Goal: Find specific page/section: Find specific page/section

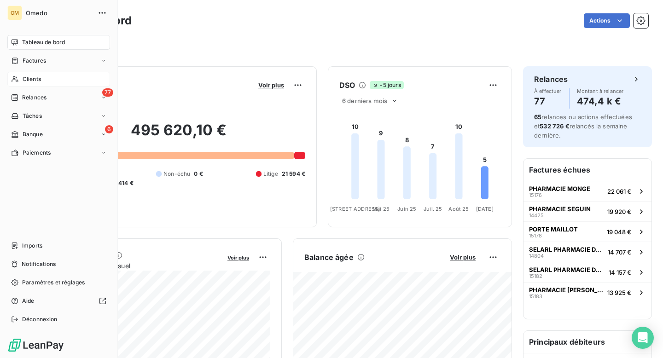
click at [33, 79] on span "Clients" at bounding box center [32, 79] width 18 height 8
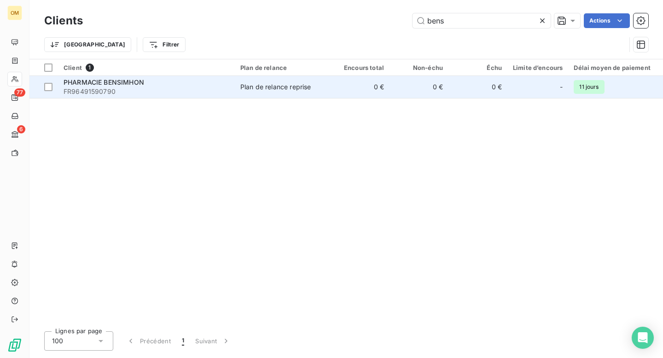
type input "bens"
click at [213, 91] on span "FR96491590790" at bounding box center [146, 91] width 166 height 9
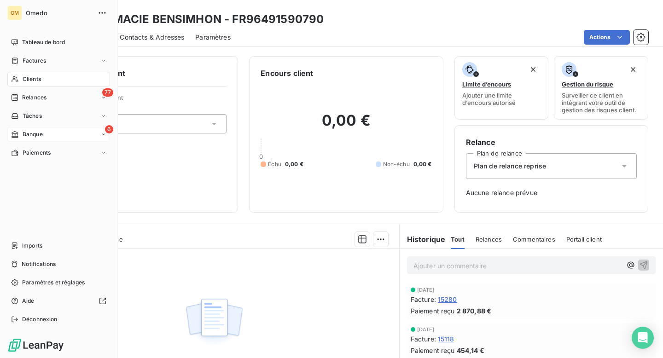
click at [34, 133] on span "Banque" at bounding box center [33, 134] width 20 height 8
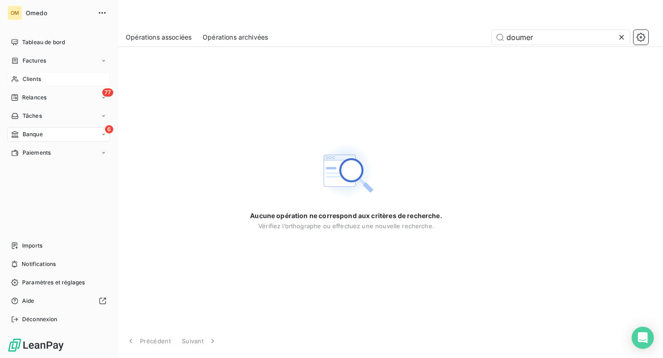
type input "doumer"
click at [41, 76] on div "Clients" at bounding box center [58, 79] width 103 height 15
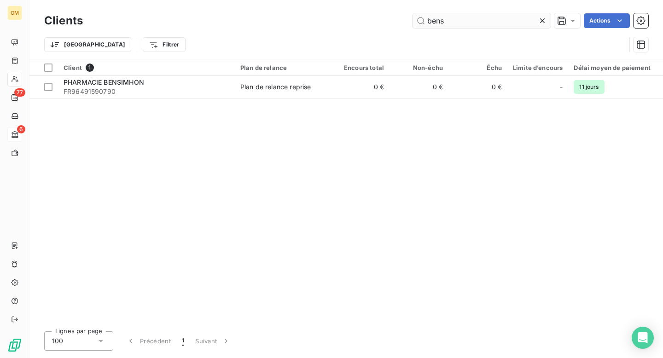
click at [448, 22] on input "bens" at bounding box center [481, 20] width 138 height 15
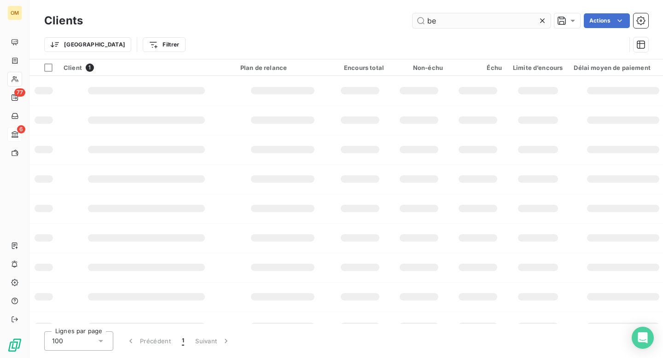
type input "b"
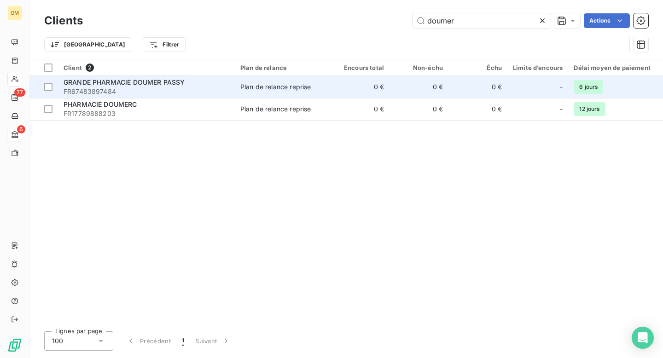
type input "doumer"
click at [214, 86] on div "GRANDE PHARMACIE DOUMER PASSY" at bounding box center [146, 82] width 166 height 9
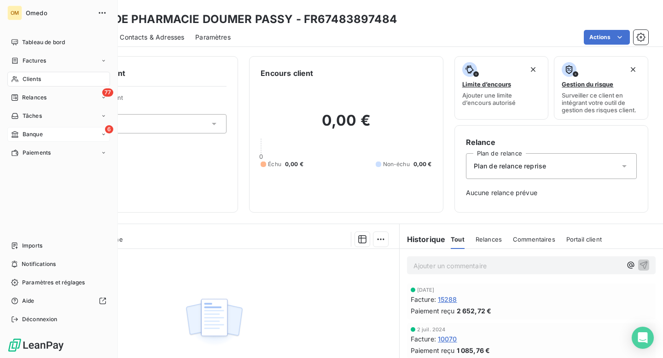
click at [31, 133] on span "Banque" at bounding box center [33, 134] width 20 height 8
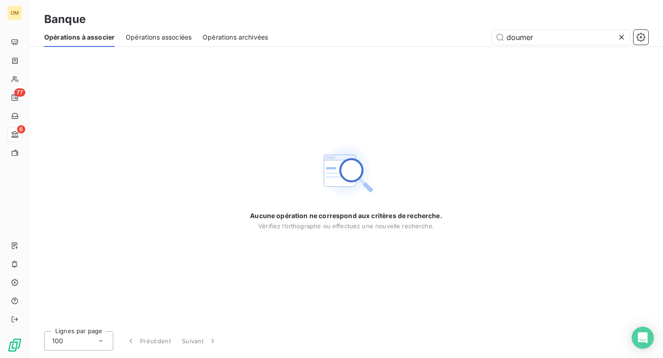
drag, startPoint x: 575, startPoint y: 38, endPoint x: 483, endPoint y: 35, distance: 92.1
click at [483, 35] on div "doumer" at bounding box center [463, 37] width 369 height 15
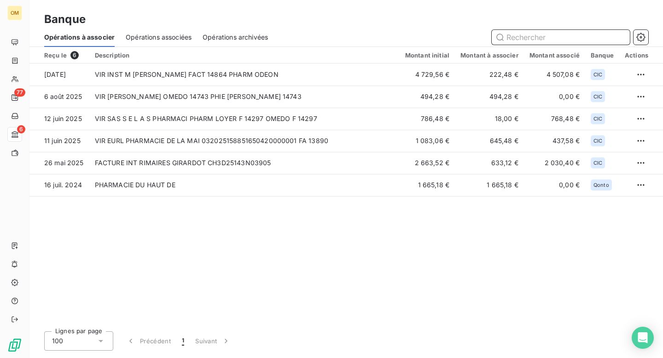
click at [516, 37] on input "text" at bounding box center [560, 37] width 138 height 15
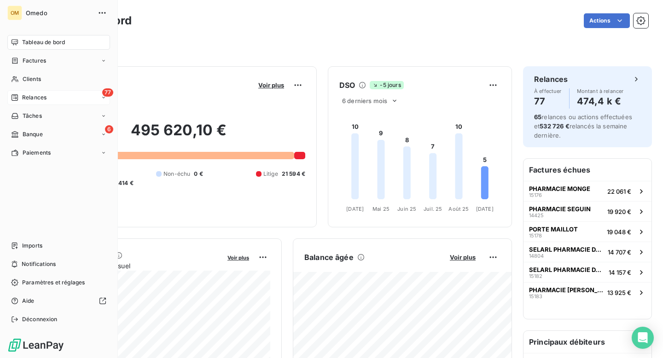
click at [34, 96] on span "Relances" at bounding box center [34, 97] width 24 height 8
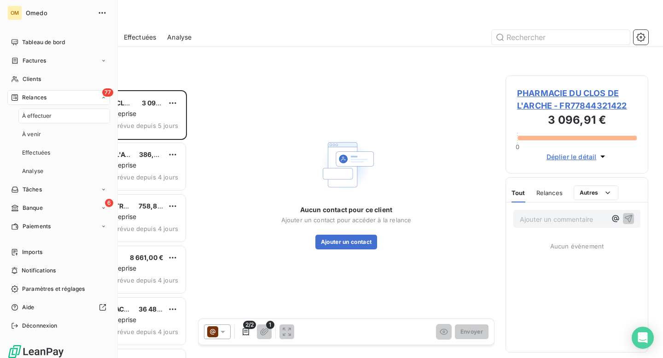
scroll to position [268, 143]
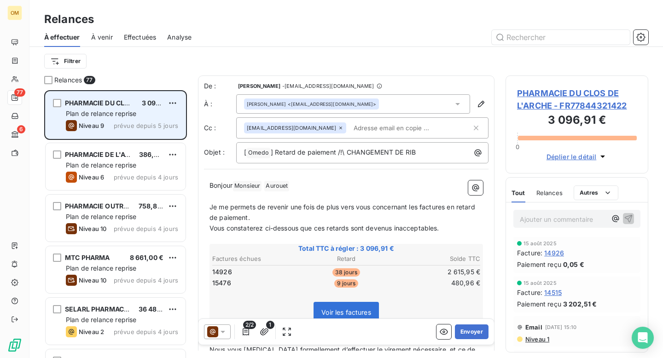
click at [113, 115] on span "Plan de relance reprise" at bounding box center [101, 113] width 70 height 8
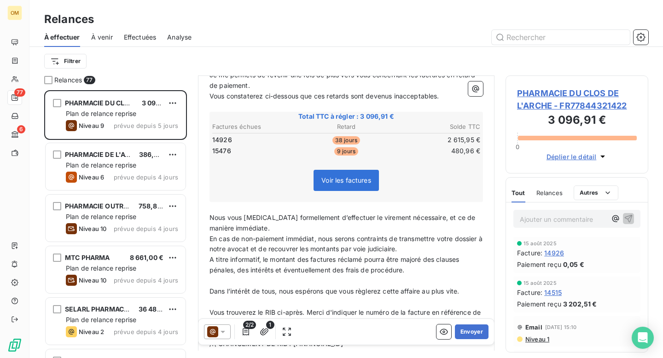
scroll to position [0, 0]
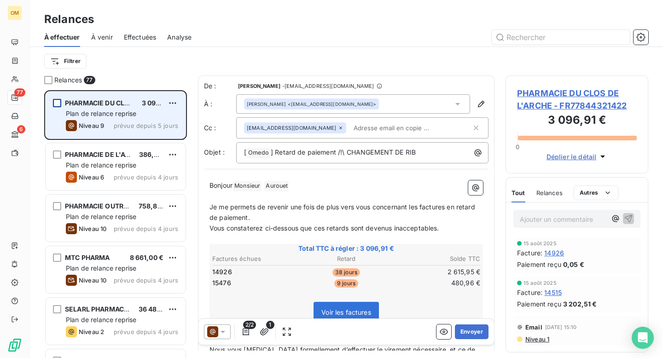
click at [56, 102] on div "grid" at bounding box center [57, 103] width 8 height 8
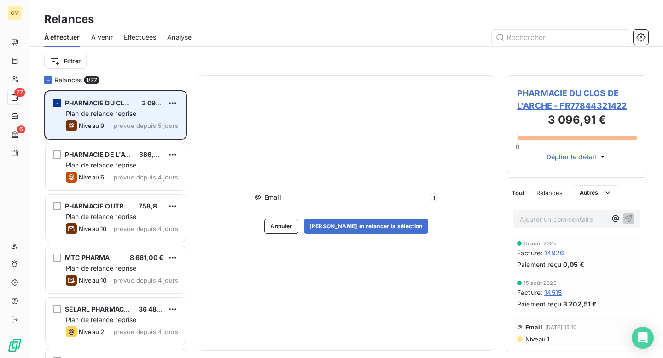
click at [58, 105] on icon "grid" at bounding box center [57, 103] width 6 height 6
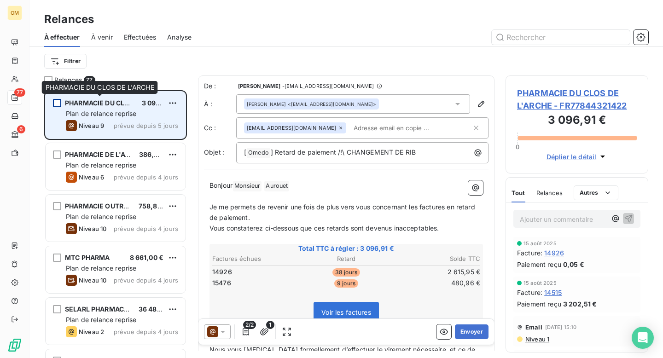
click at [93, 101] on span "PHARMACIE DU CLOS DE L'ARCHE" at bounding box center [119, 103] width 108 height 8
click at [175, 100] on html "OM 77 6 Relances À effectuer À venir Effectuées Analyse Filtrer Relances 77 PHA…" at bounding box center [331, 179] width 663 height 358
click at [87, 104] on html "OM 77 6 Relances À effectuer À venir Effectuées Analyse Filtrer Relances 77 PHA…" at bounding box center [331, 179] width 663 height 358
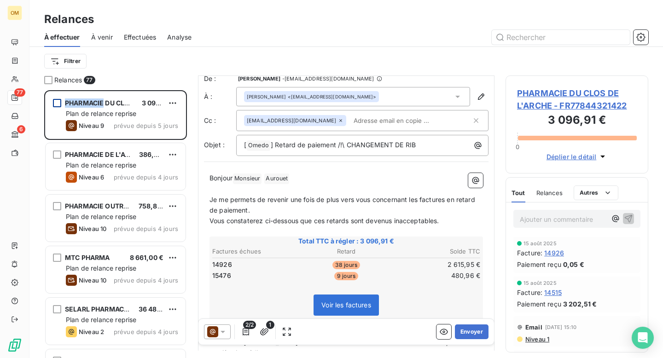
scroll to position [6, 0]
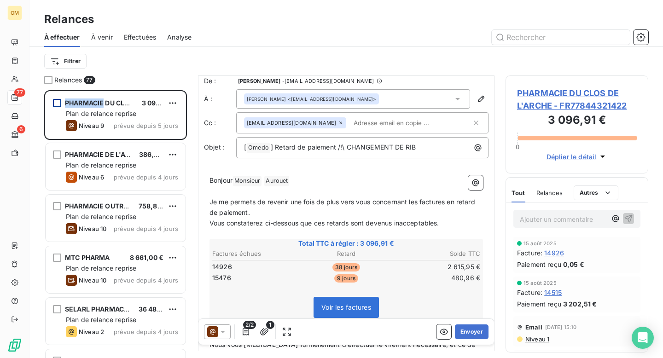
click at [602, 155] on icon "button" at bounding box center [602, 156] width 9 height 9
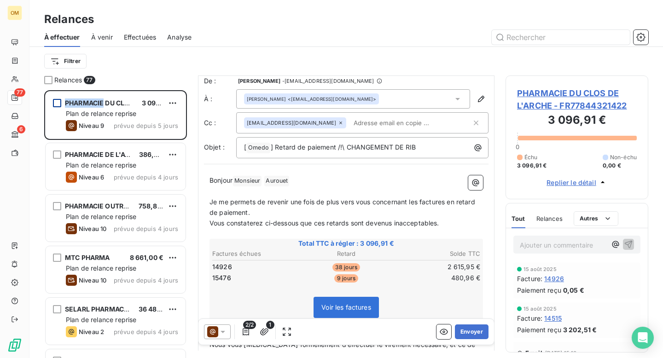
click at [600, 179] on icon "button" at bounding box center [602, 182] width 9 height 9
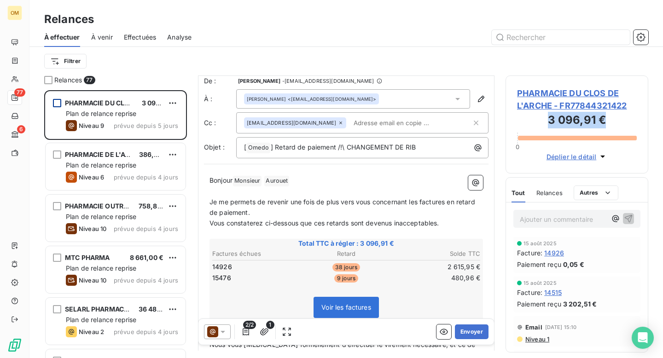
drag, startPoint x: 549, startPoint y: 120, endPoint x: 611, endPoint y: 120, distance: 62.1
click at [611, 120] on h3 "3 096,91 €" at bounding box center [577, 121] width 120 height 18
copy h3 "3 096,91 €"
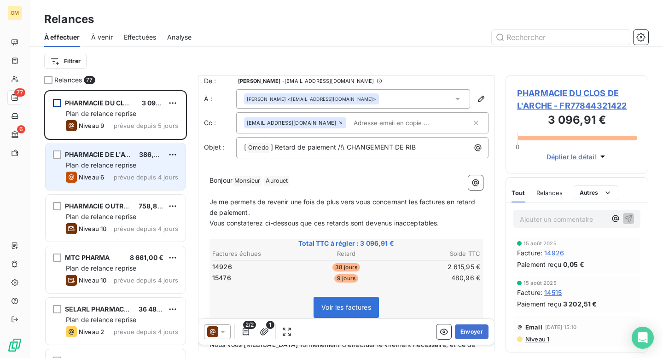
click at [104, 166] on span "Plan de relance reprise" at bounding box center [101, 165] width 70 height 8
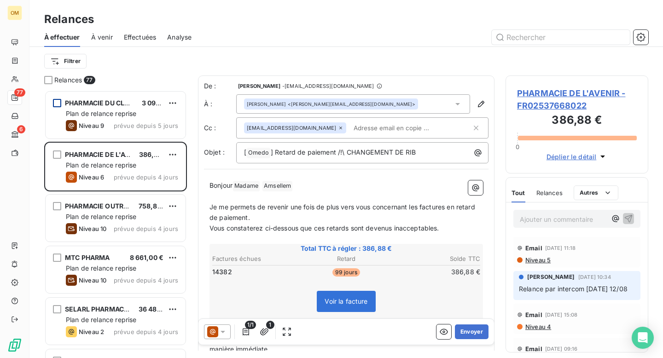
click at [340, 309] on span "Voir la facture" at bounding box center [346, 301] width 58 height 21
click at [340, 300] on span "Voir la facture" at bounding box center [345, 301] width 43 height 8
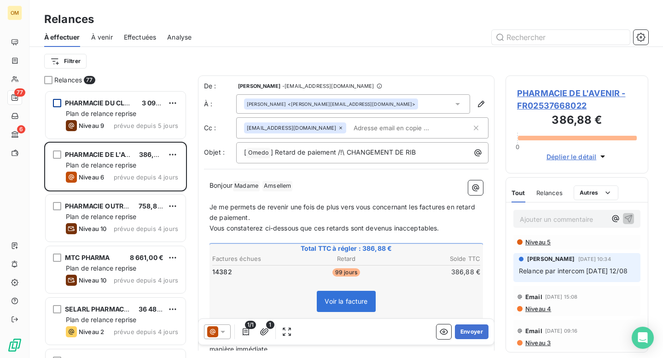
scroll to position [2, 0]
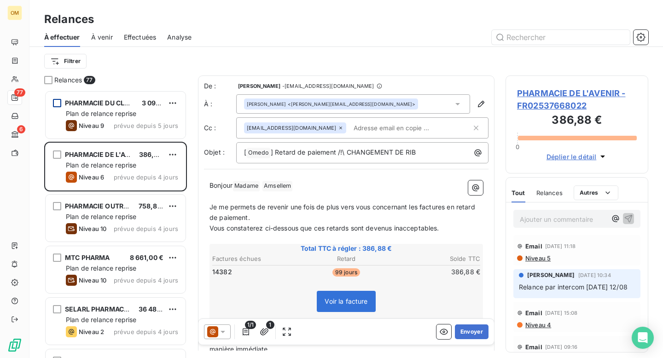
click at [545, 293] on p "Relance par intercom [DATE] 12/08" at bounding box center [577, 287] width 116 height 11
click at [571, 157] on span "Déplier le détail" at bounding box center [571, 157] width 50 height 10
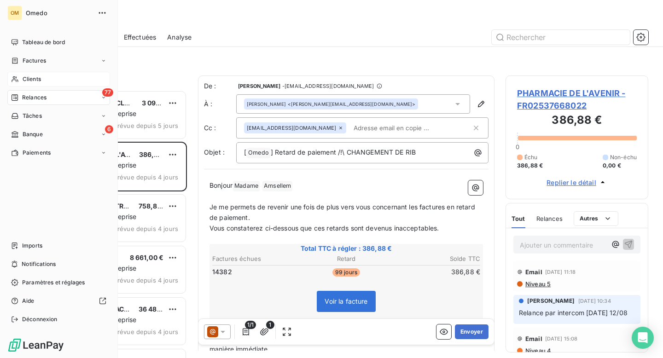
click at [33, 77] on span "Clients" at bounding box center [32, 79] width 18 height 8
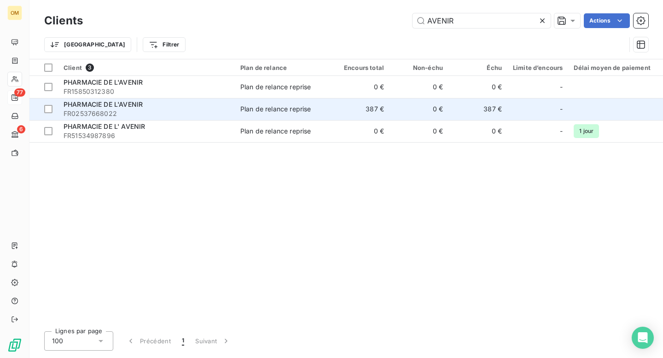
type input "AVENIR"
click at [124, 104] on span "PHARMACIE DE L'AVENIR" at bounding box center [102, 104] width 79 height 8
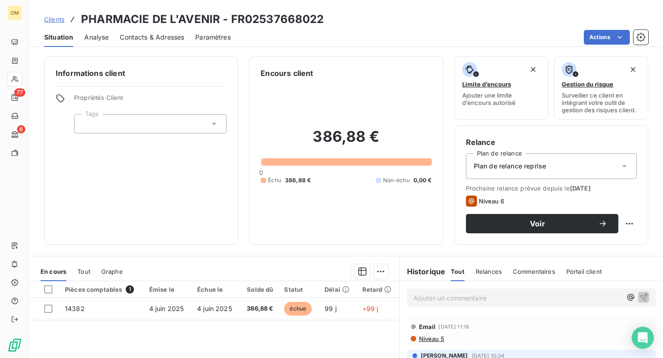
click at [155, 39] on span "Contacts & Adresses" at bounding box center [152, 37] width 64 height 9
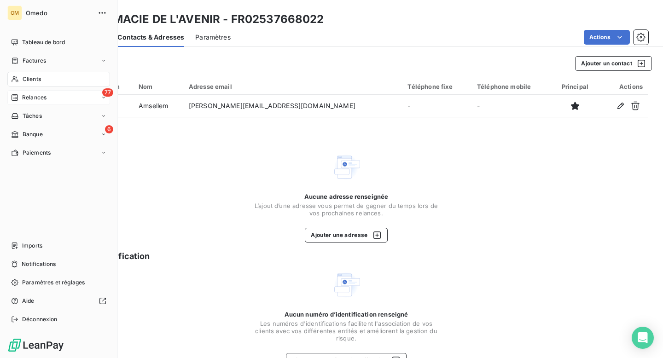
click at [34, 96] on span "Relances" at bounding box center [34, 97] width 24 height 8
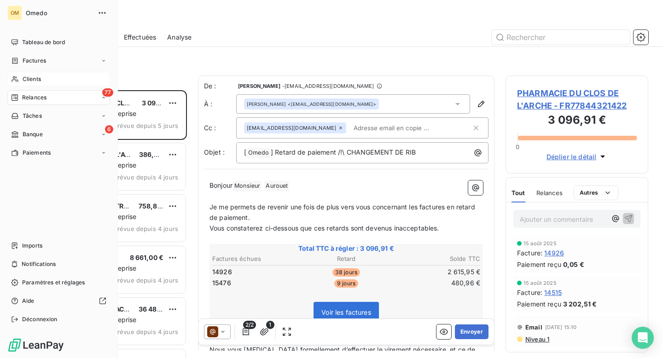
scroll to position [268, 143]
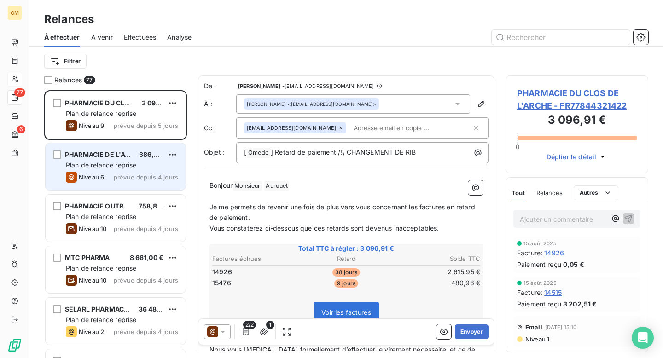
click at [116, 171] on div "PHARMACIE DE L'AVENIR 386,88 € Plan de relance reprise Niveau 6 prévue depuis 4…" at bounding box center [116, 166] width 140 height 47
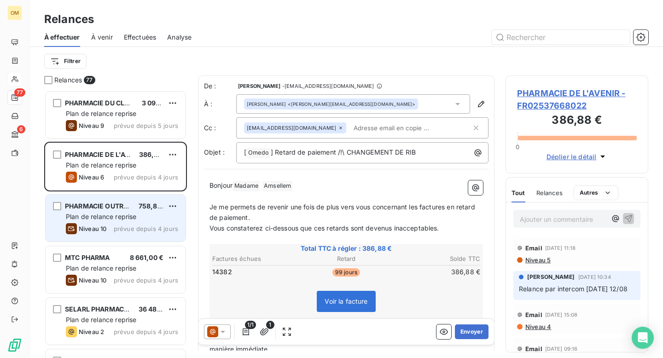
click at [114, 213] on span "Plan de relance reprise" at bounding box center [101, 217] width 70 height 8
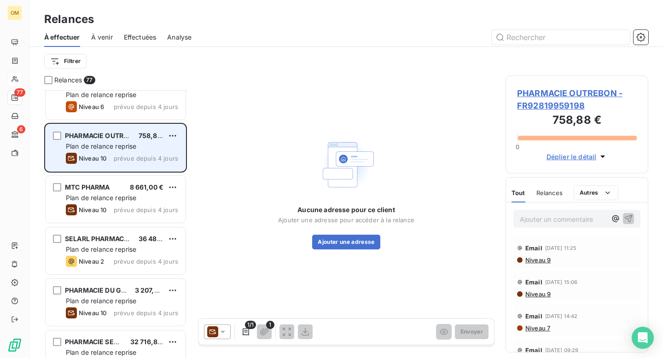
scroll to position [104, 0]
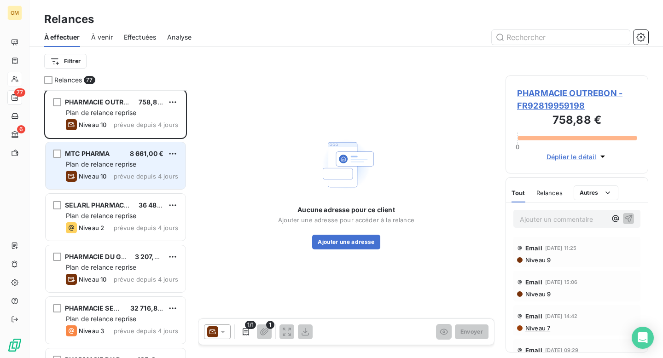
click at [109, 164] on span "Plan de relance reprise" at bounding box center [101, 164] width 70 height 8
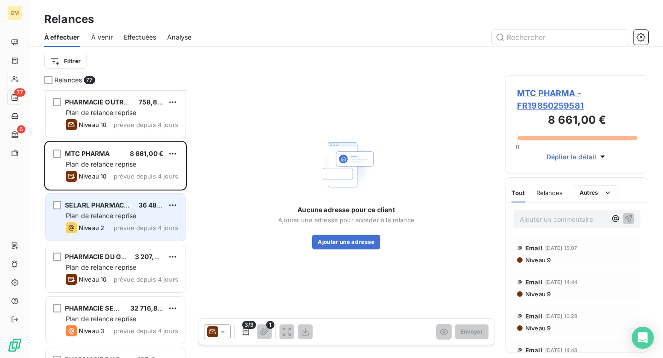
click at [104, 216] on span "Plan de relance reprise" at bounding box center [101, 216] width 70 height 8
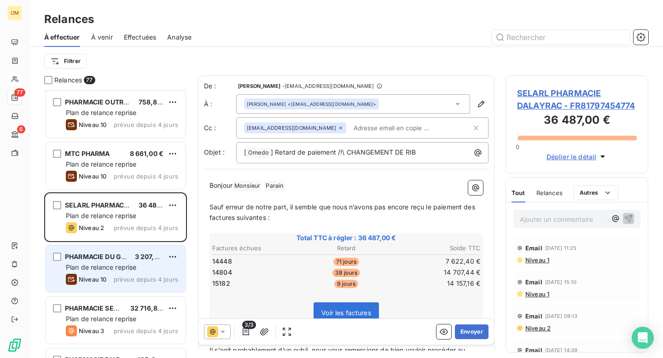
click at [106, 266] on span "Plan de relance reprise" at bounding box center [101, 267] width 70 height 8
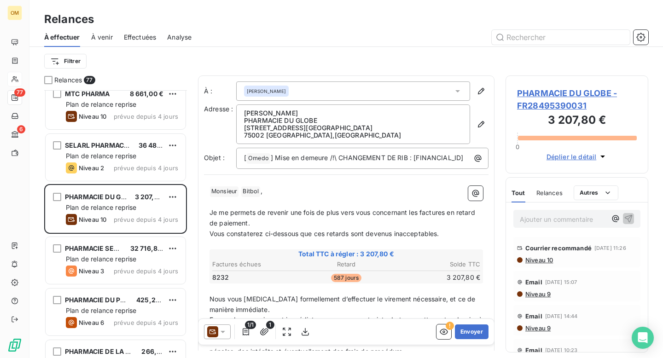
scroll to position [204, 0]
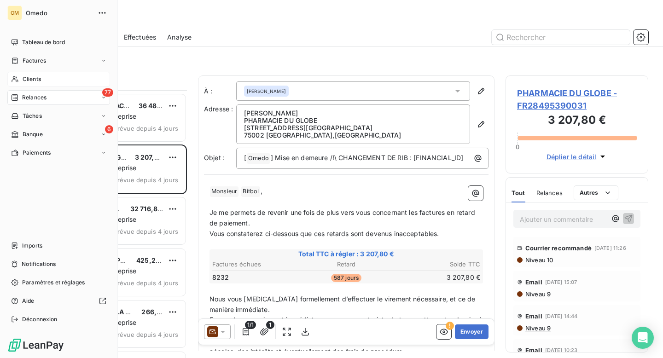
click at [35, 80] on span "Clients" at bounding box center [32, 79] width 18 height 8
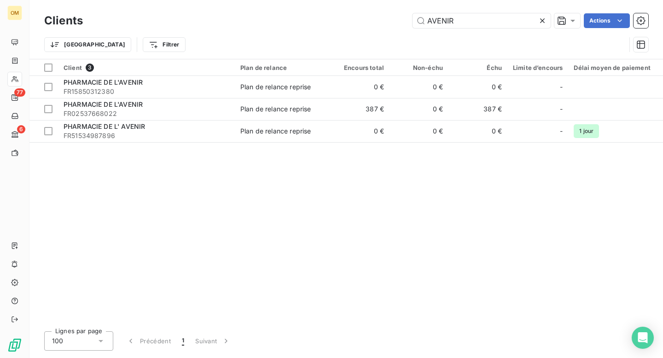
drag, startPoint x: 465, startPoint y: 21, endPoint x: 409, endPoint y: 21, distance: 55.7
click at [409, 21] on div "AVENIR Actions" at bounding box center [371, 20] width 554 height 15
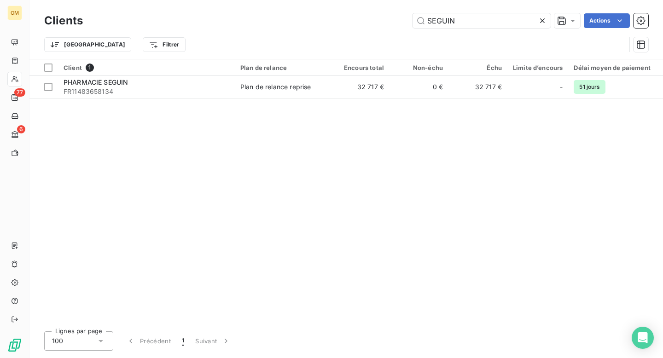
type input "SEGUIN"
